Goal: Information Seeking & Learning: Learn about a topic

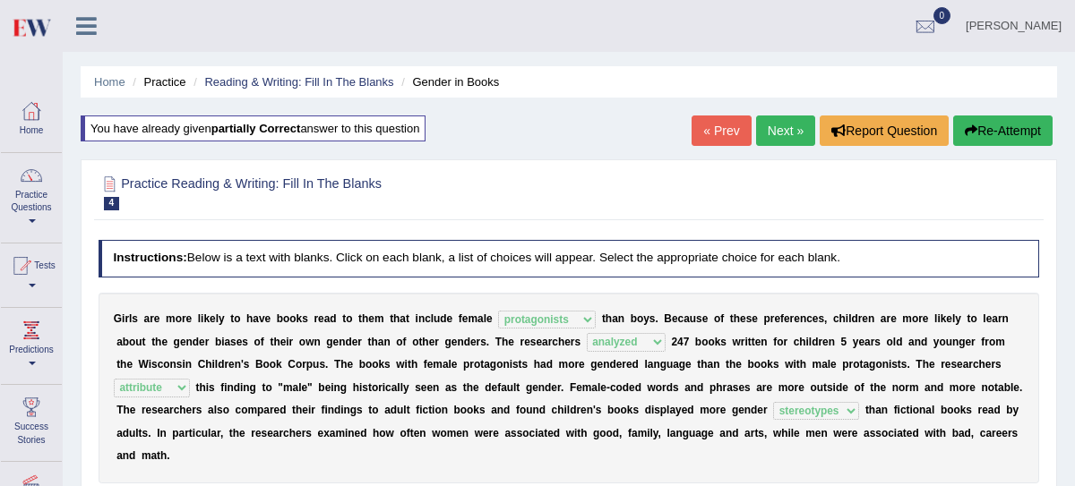
select select "protagonists"
select select "analyzed"
select select "attribute"
select select "stereotypes"
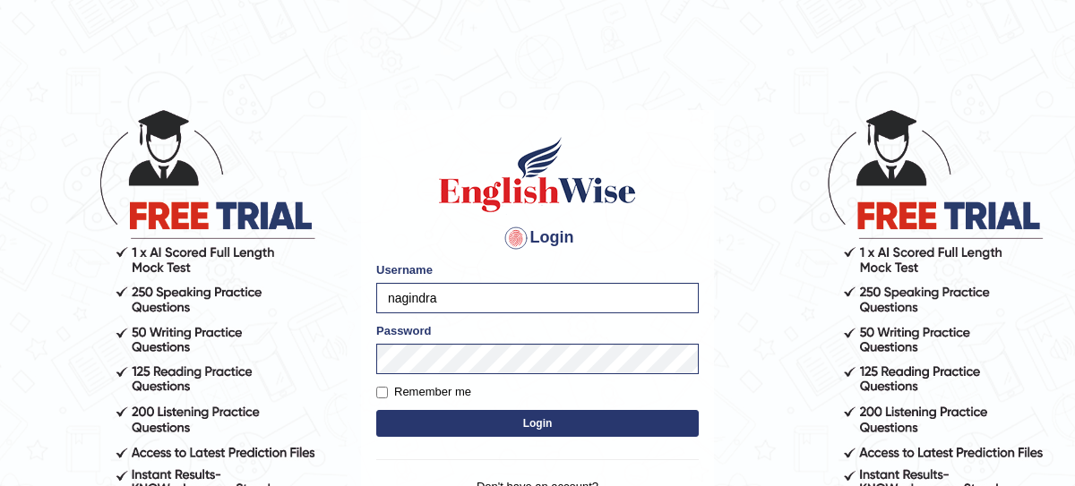
click at [535, 426] on button "Login" at bounding box center [537, 423] width 322 height 27
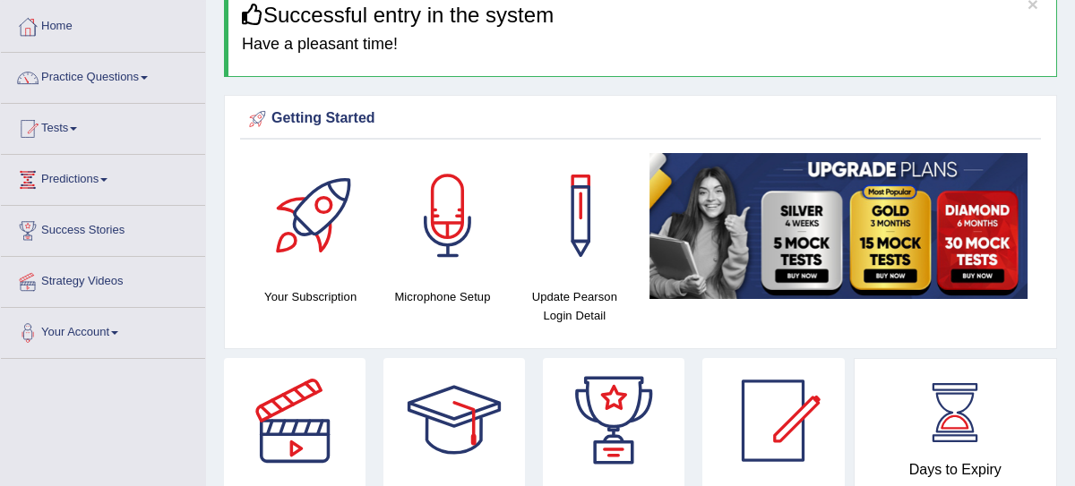
scroll to position [4, 0]
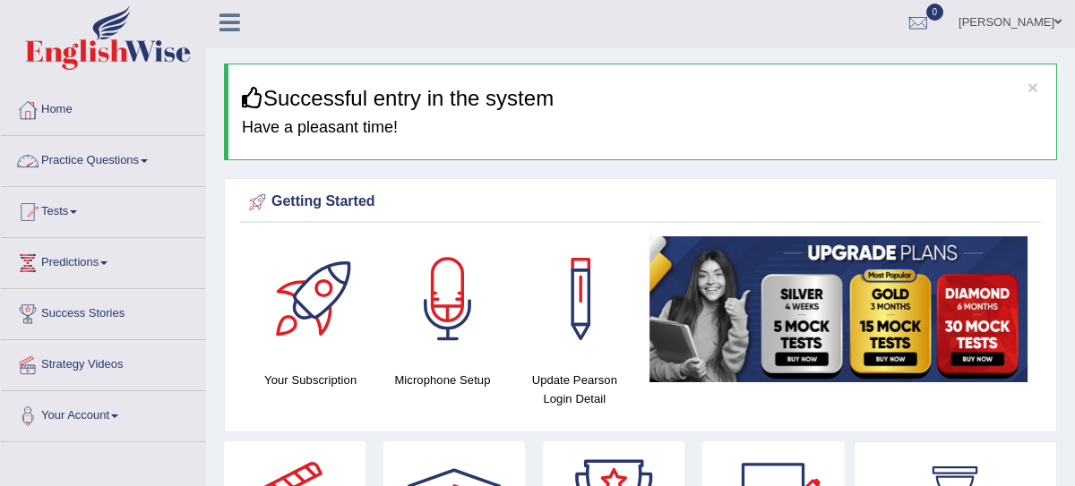
click at [114, 160] on link "Practice Questions" at bounding box center [103, 158] width 204 height 45
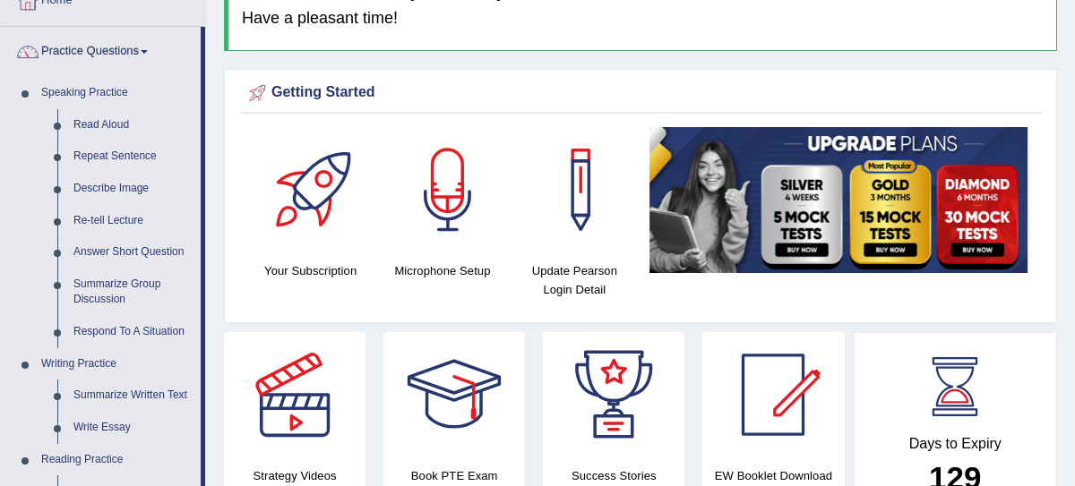
scroll to position [139, 0]
